Goal: Task Accomplishment & Management: Manage account settings

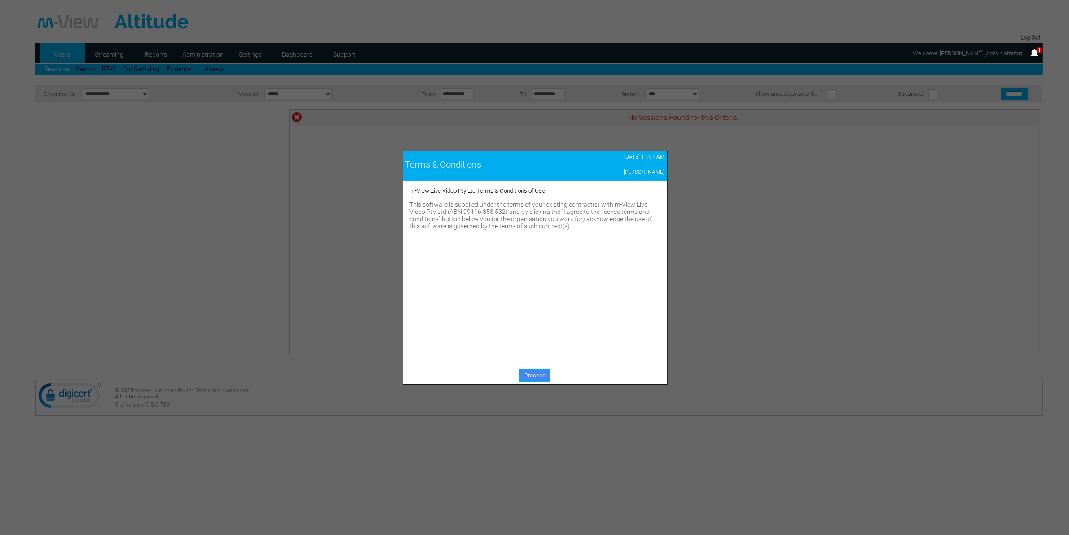
click at [532, 376] on link "Proceed" at bounding box center [534, 375] width 31 height 13
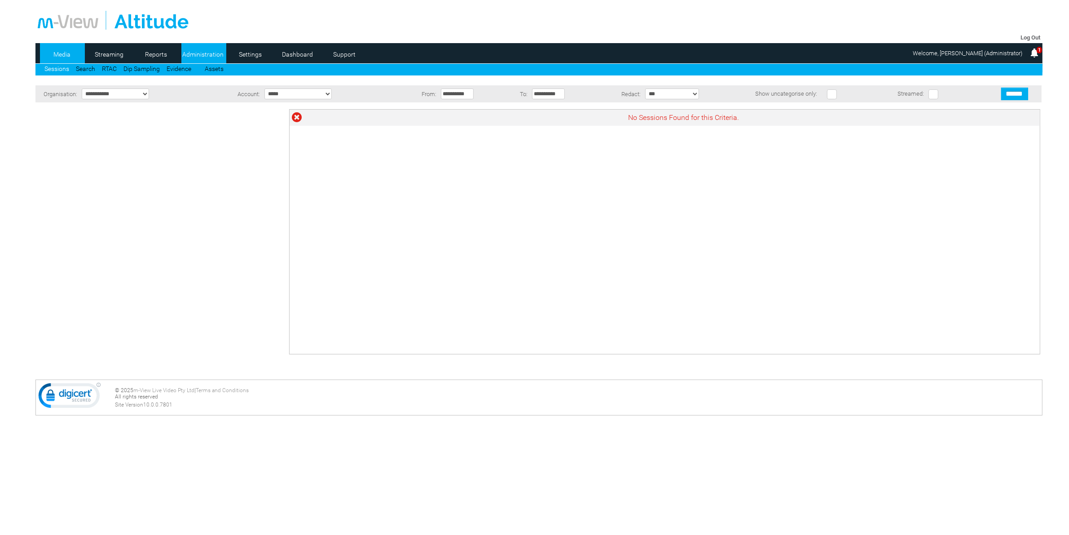
click at [201, 52] on link "Administration" at bounding box center [203, 54] width 44 height 13
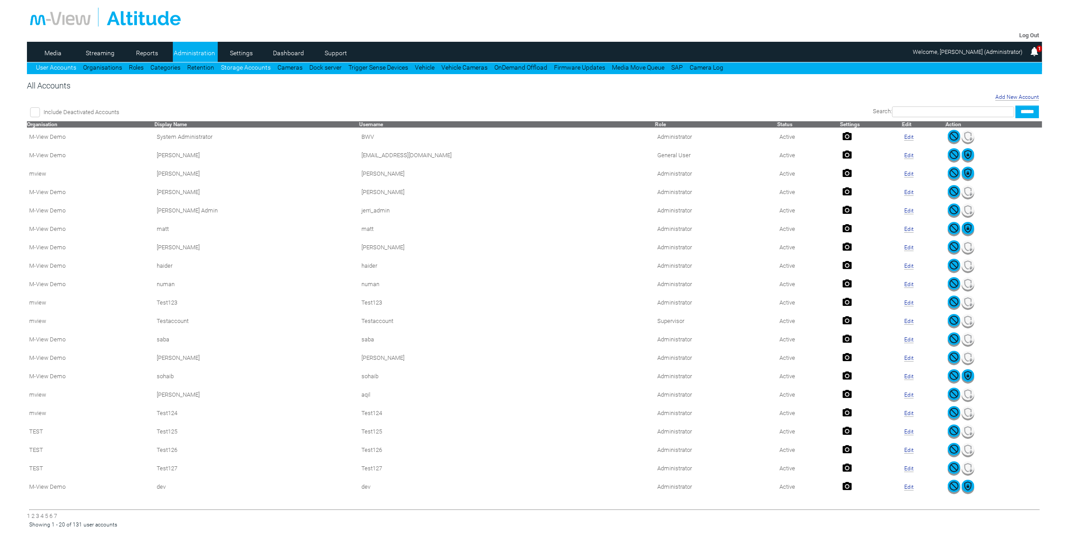
click at [260, 67] on link "Storage Accounts" at bounding box center [246, 67] width 50 height 7
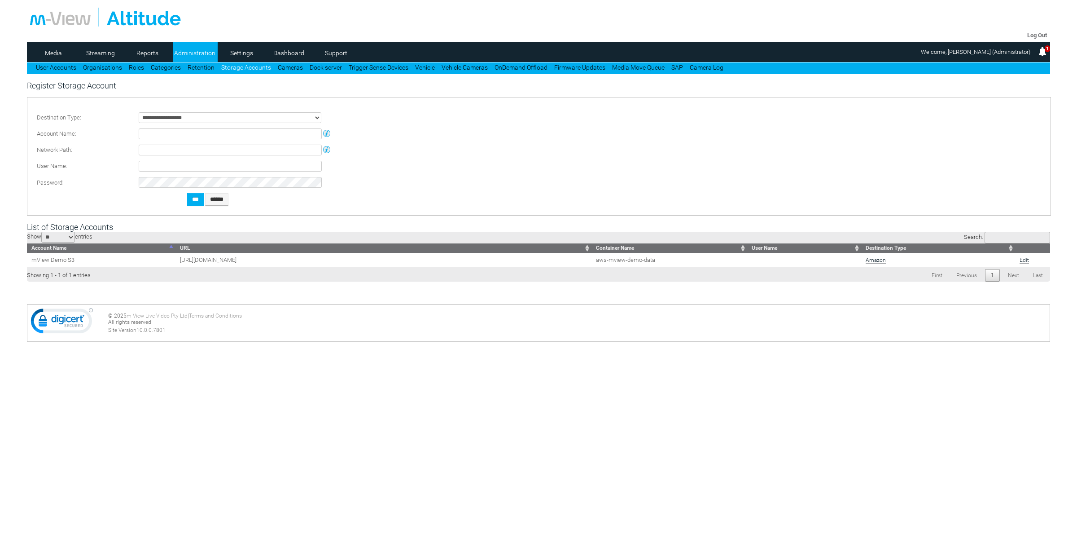
click at [206, 117] on select "**********" at bounding box center [230, 117] width 183 height 11
